Goal: Task Accomplishment & Management: Manage account settings

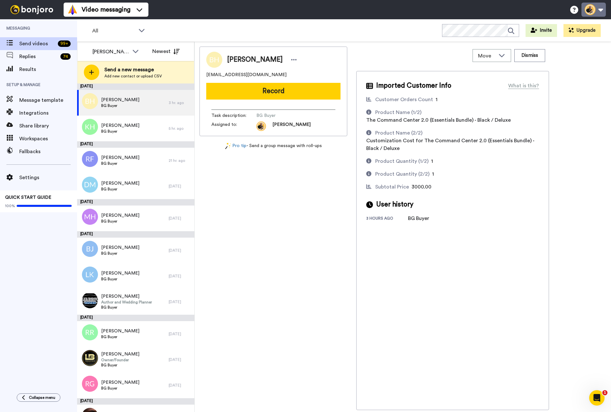
click at [597, 10] on button at bounding box center [593, 10] width 24 height 14
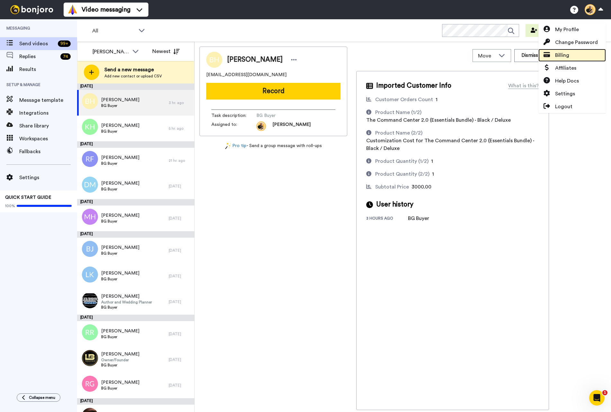
click at [564, 55] on span "Billing" at bounding box center [562, 55] width 14 height 8
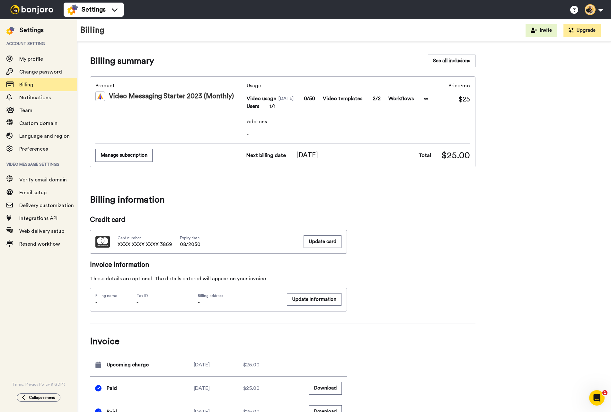
scroll to position [2, 0]
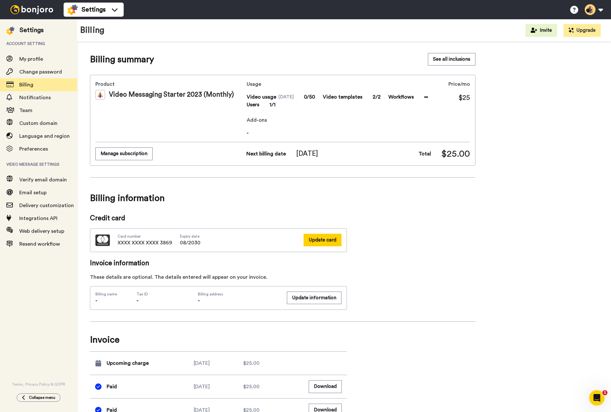
click at [322, 238] on button "Update card" at bounding box center [322, 240] width 38 height 13
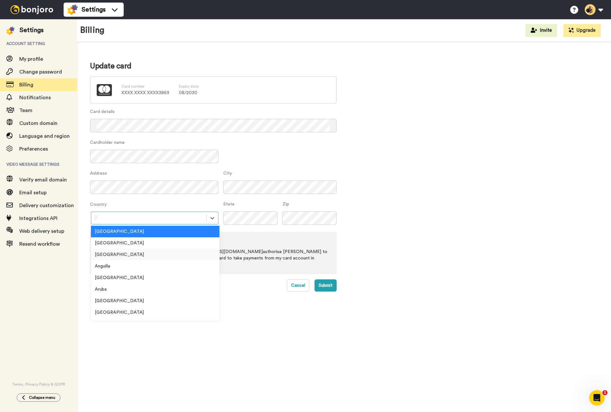
click at [128, 256] on div "[GEOGRAPHIC_DATA]" at bounding box center [155, 255] width 128 height 12
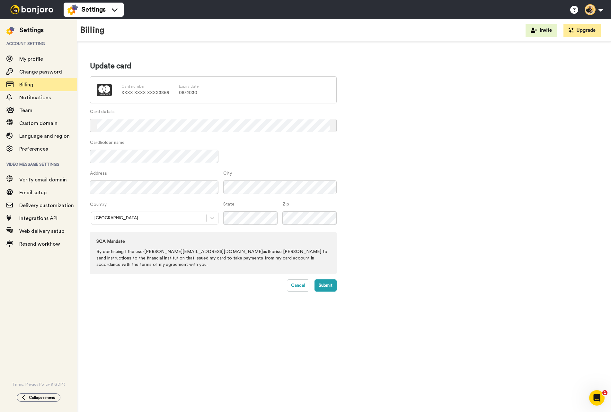
click at [426, 225] on div "Update card Card number XXXX XXXX XXXX 3869 Expiry date 08 / 2030 Card details …" at bounding box center [344, 176] width 508 height 231
click at [74, 183] on div "Settings Account setting My profile Change password Billing Notifications Team …" at bounding box center [305, 215] width 611 height 393
click at [325, 289] on button "Submit" at bounding box center [325, 285] width 22 height 12
click at [326, 286] on button "Submit" at bounding box center [325, 285] width 22 height 12
